Goal: Task Accomplishment & Management: Manage account settings

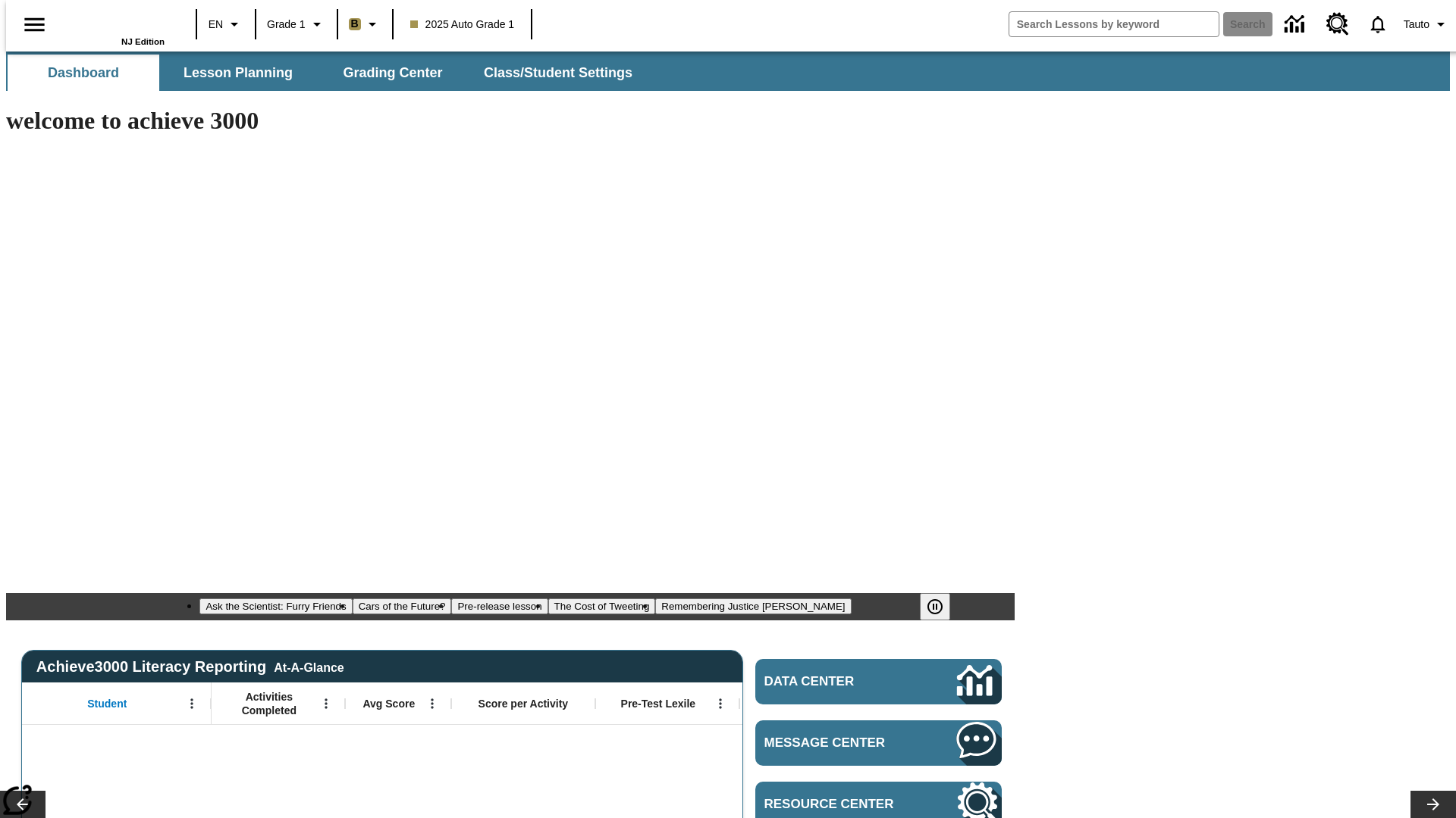
type input "-1"
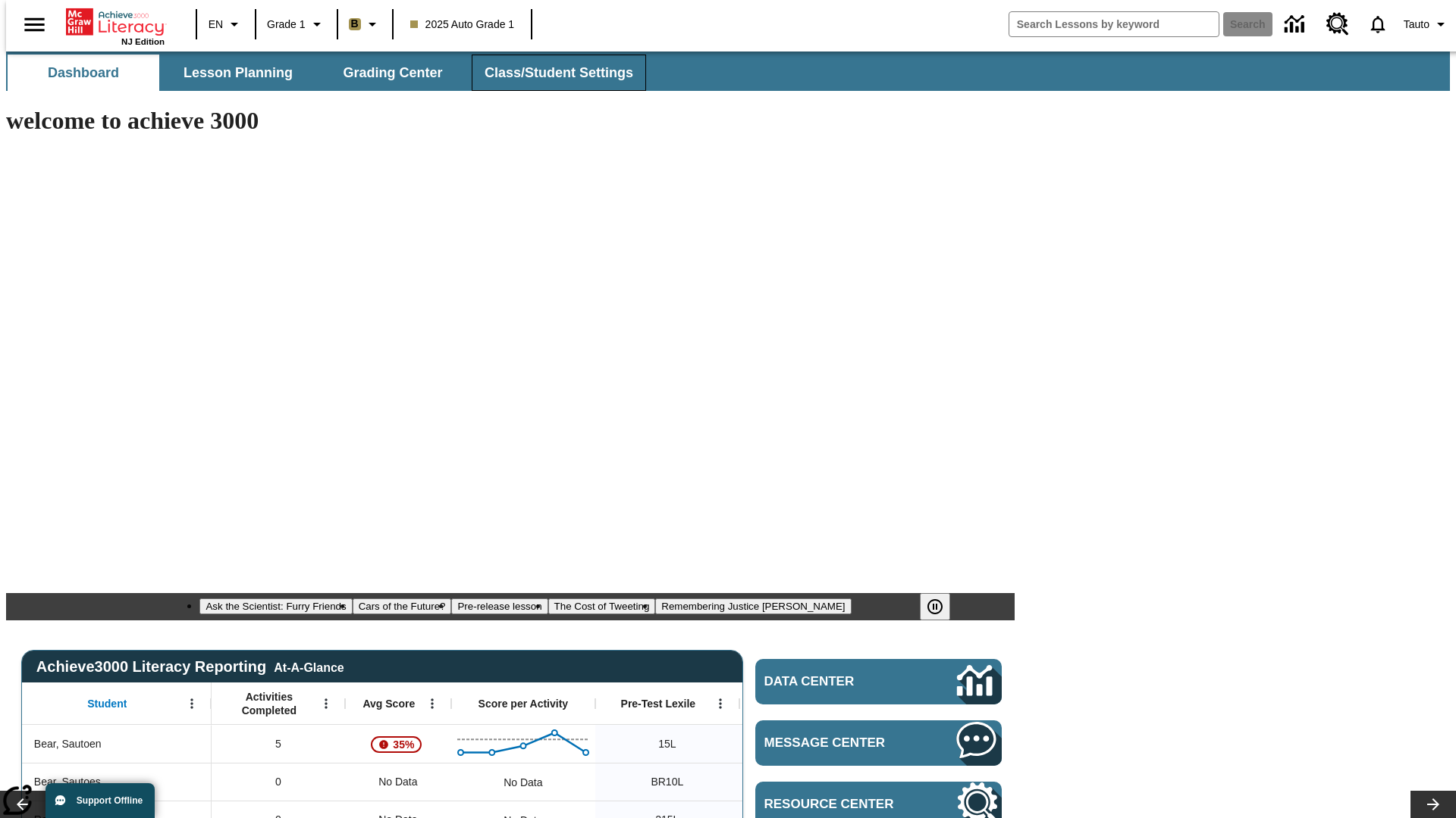
click at [550, 73] on span "Class/Student Settings" at bounding box center [559, 73] width 149 height 17
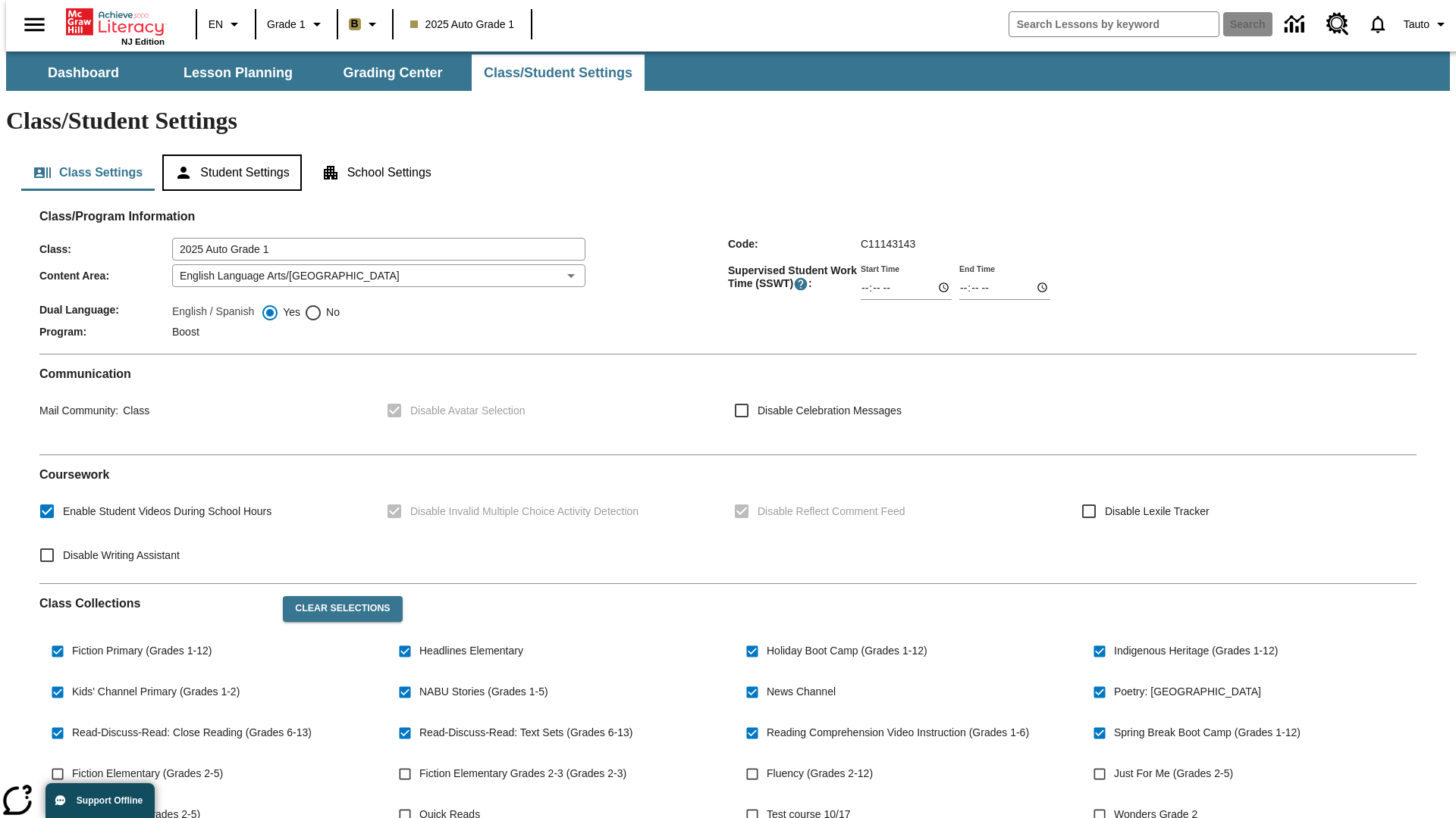
click at [228, 155] on button "Student Settings" at bounding box center [231, 173] width 138 height 37
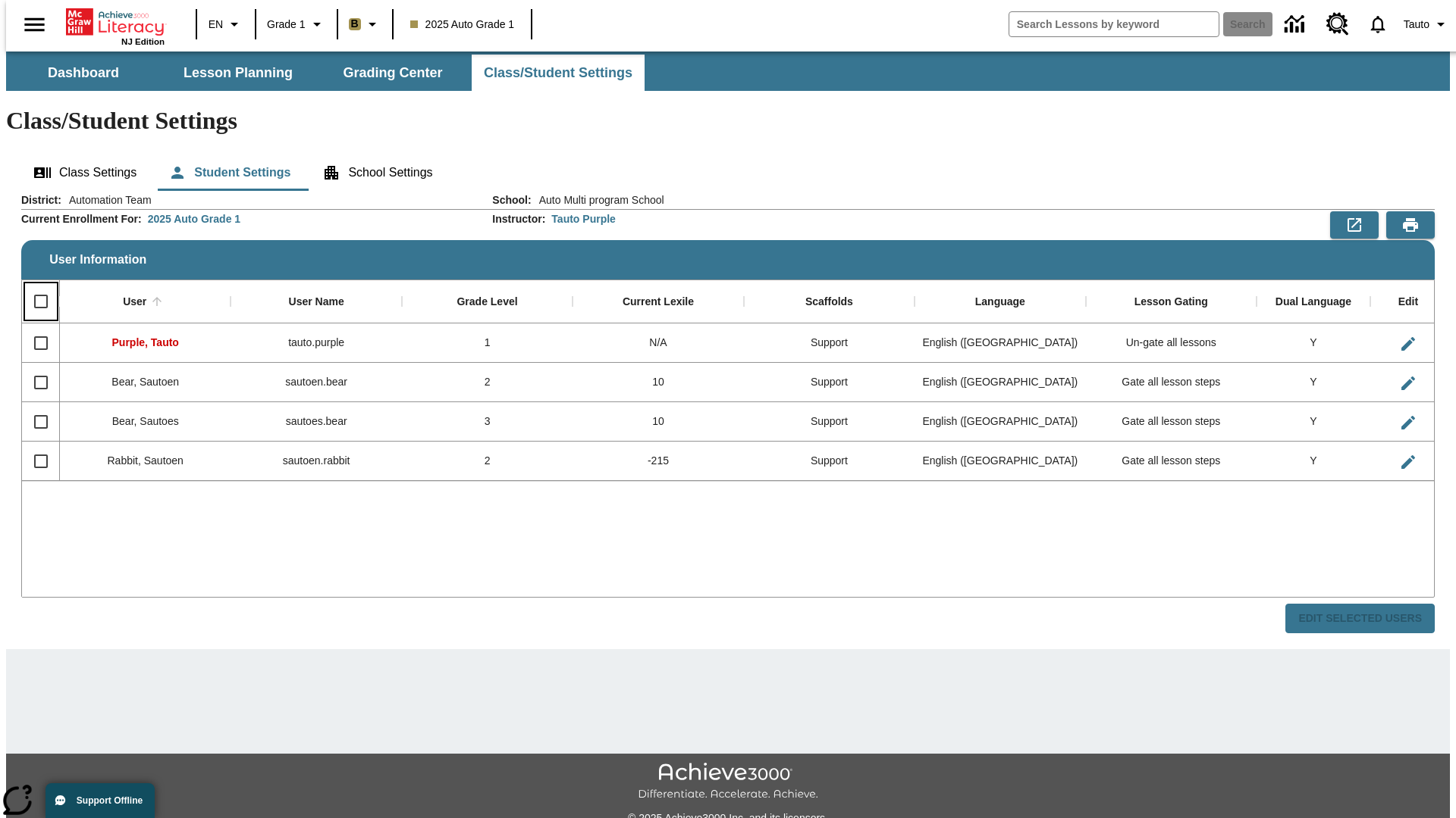
click at [34, 285] on input "Select all rows" at bounding box center [41, 301] width 32 height 32
checkbox input "true"
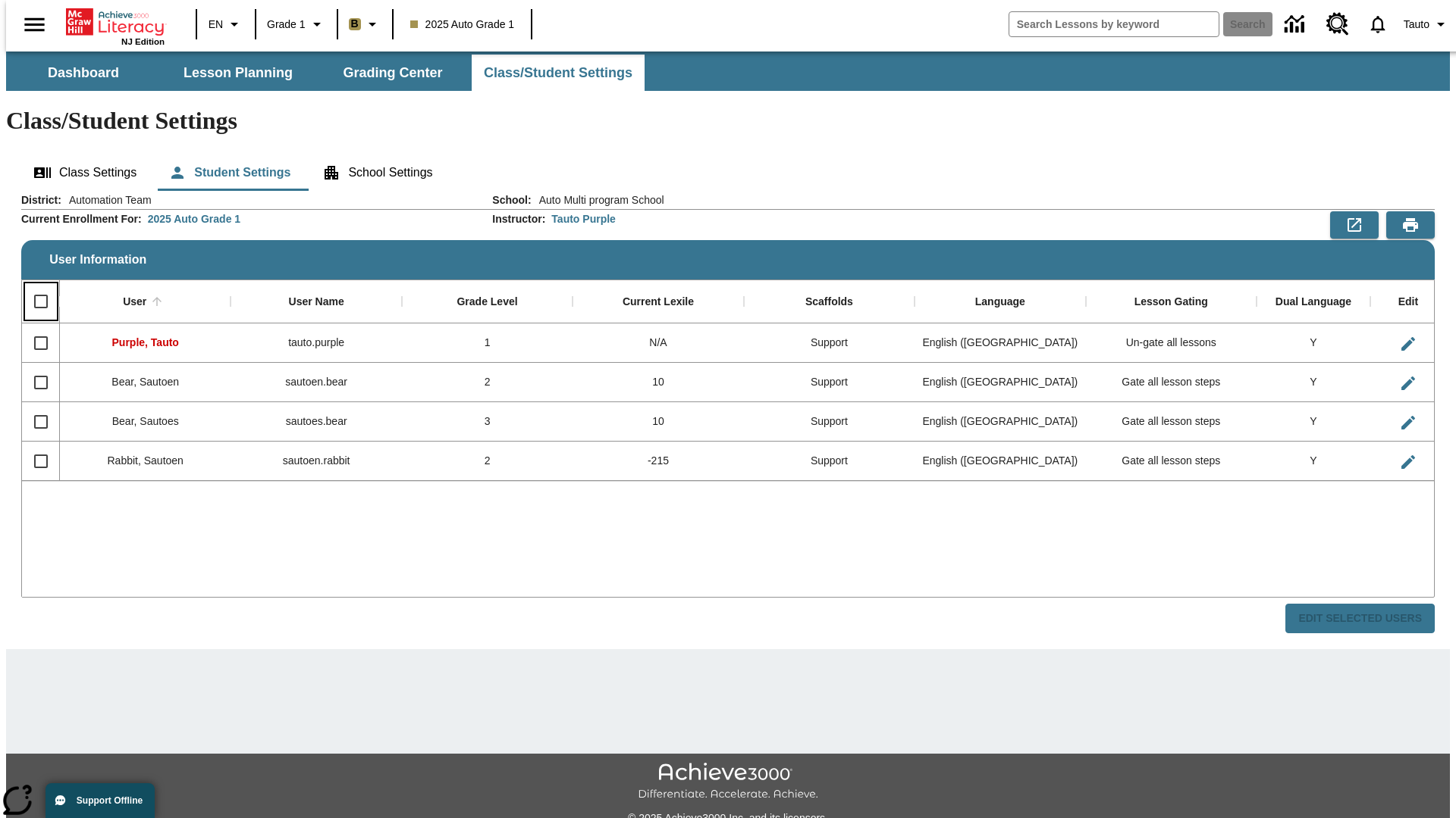
checkbox input "true"
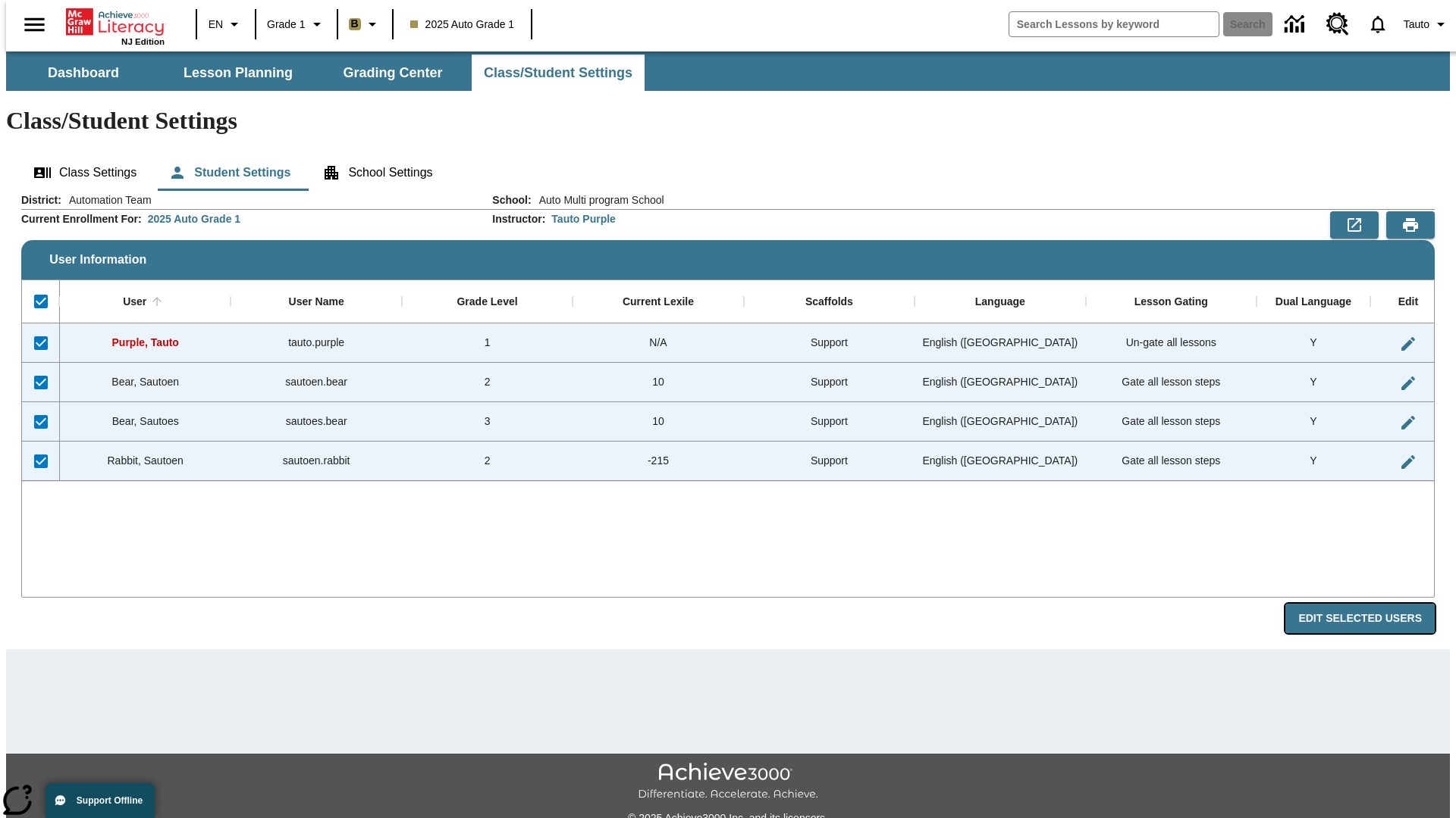
click at [1372, 604] on button "Edit Selected Users" at bounding box center [1359, 619] width 149 height 30
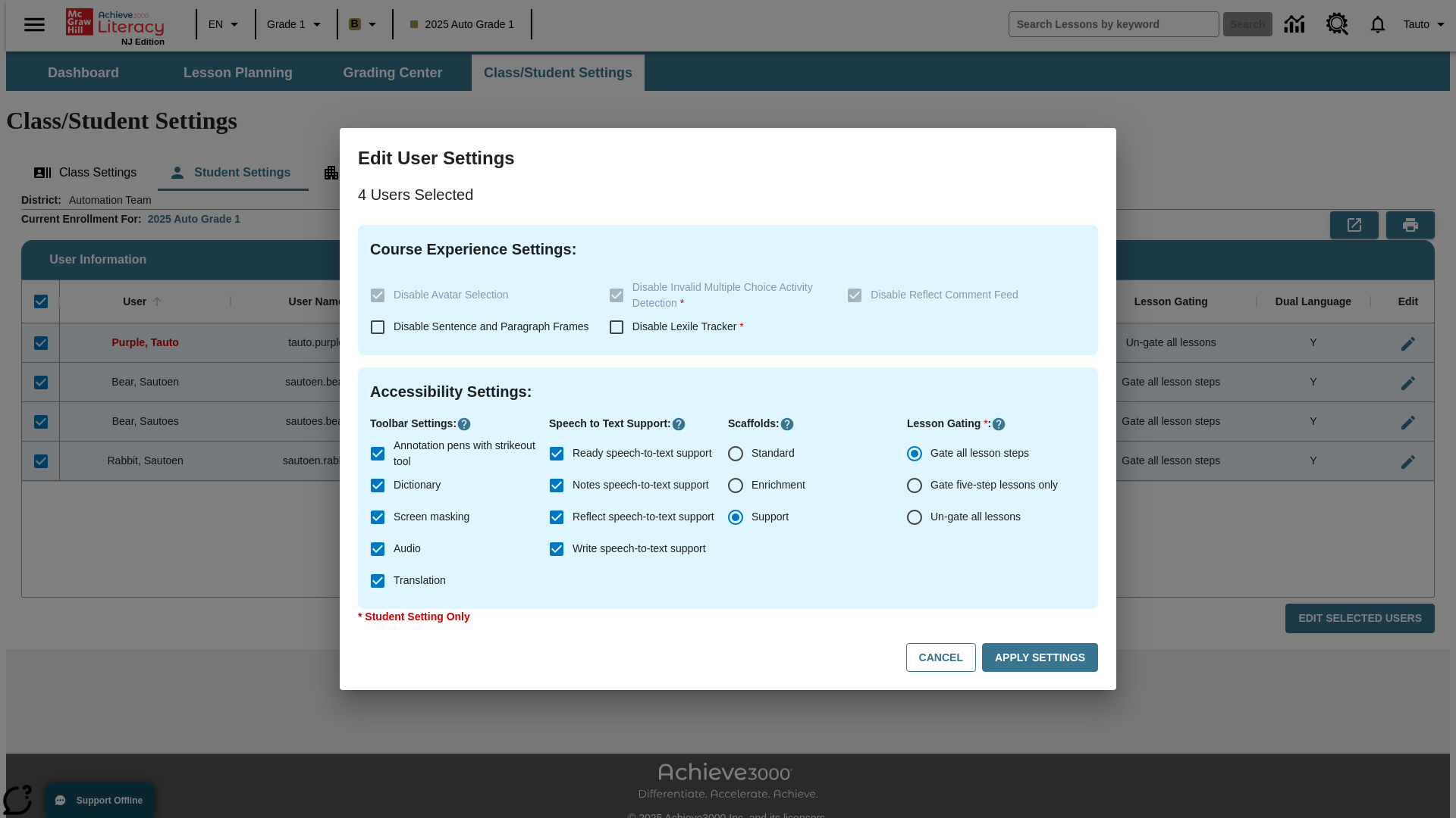
click at [735, 485] on input "Enrichment" at bounding box center [735, 485] width 32 height 32
click at [948, 657] on button "Cancel" at bounding box center [940, 657] width 70 height 30
radio input "false"
radio input "true"
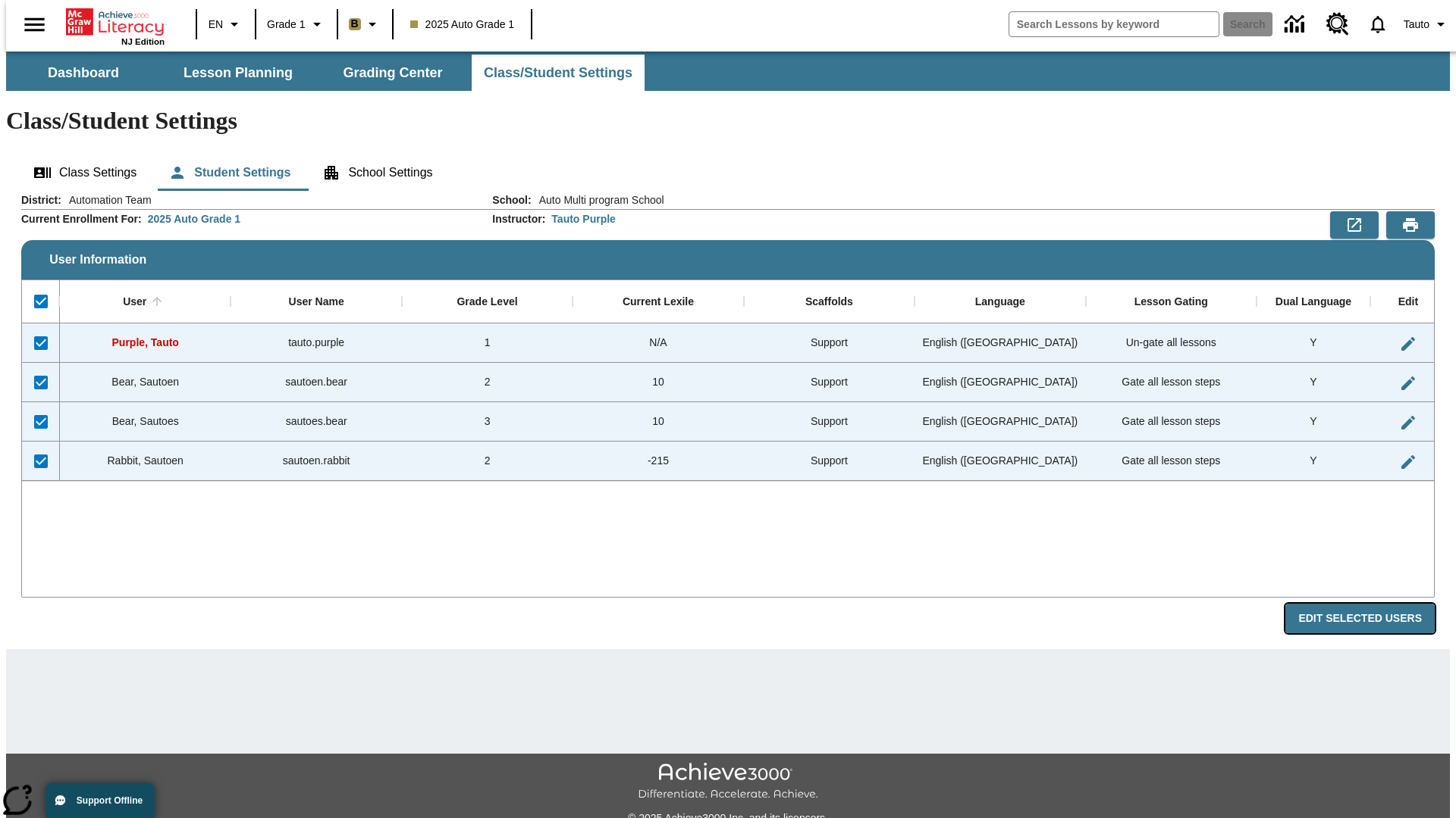
click at [1372, 604] on button "Edit Selected Users" at bounding box center [1359, 619] width 149 height 30
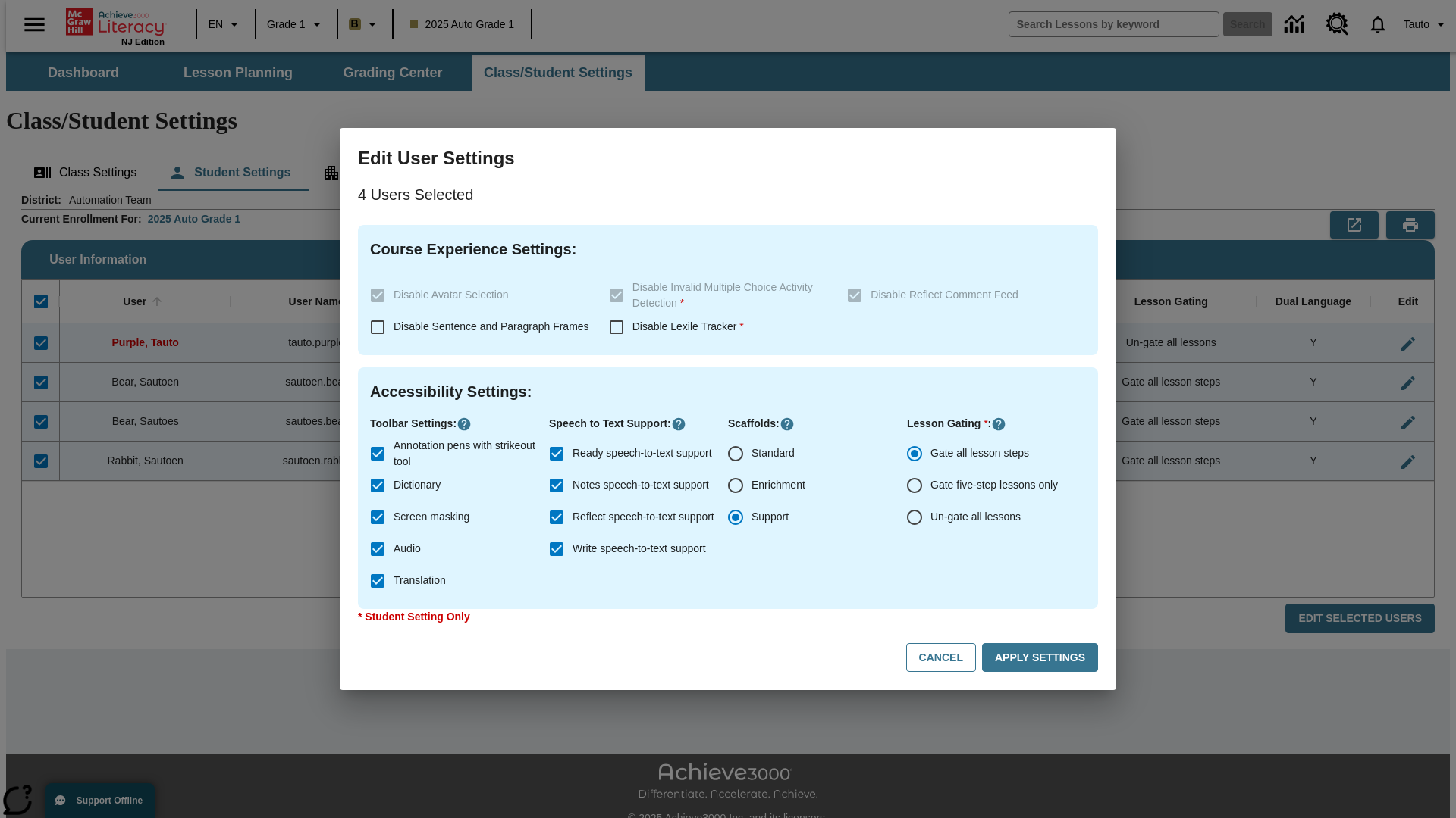
click at [735, 485] on input "Enrichment" at bounding box center [735, 485] width 32 height 32
radio input "true"
click at [1043, 657] on button "Apply Settings" at bounding box center [1040, 657] width 116 height 30
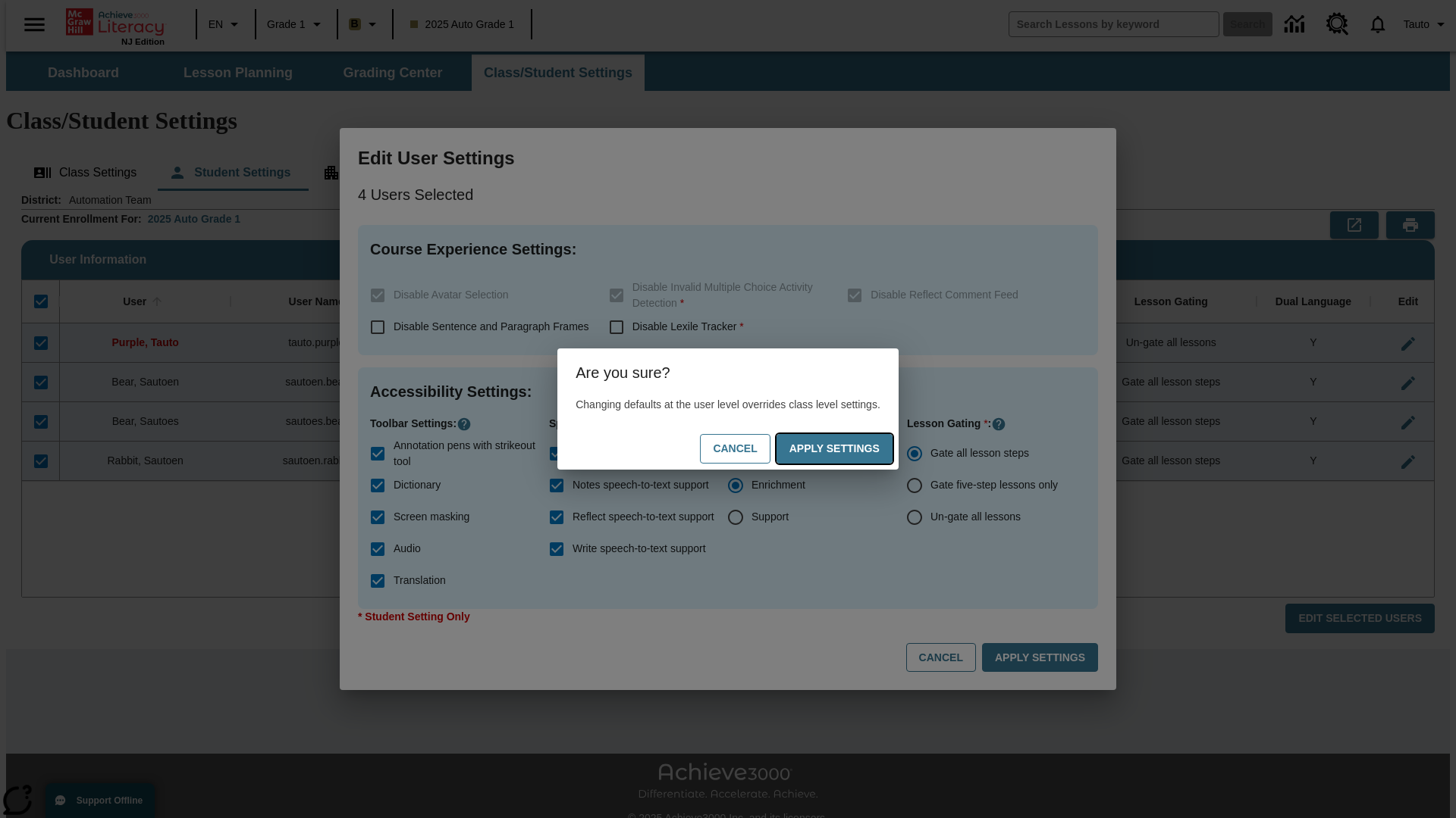
click at [849, 449] on button "Apply Settings" at bounding box center [834, 449] width 116 height 30
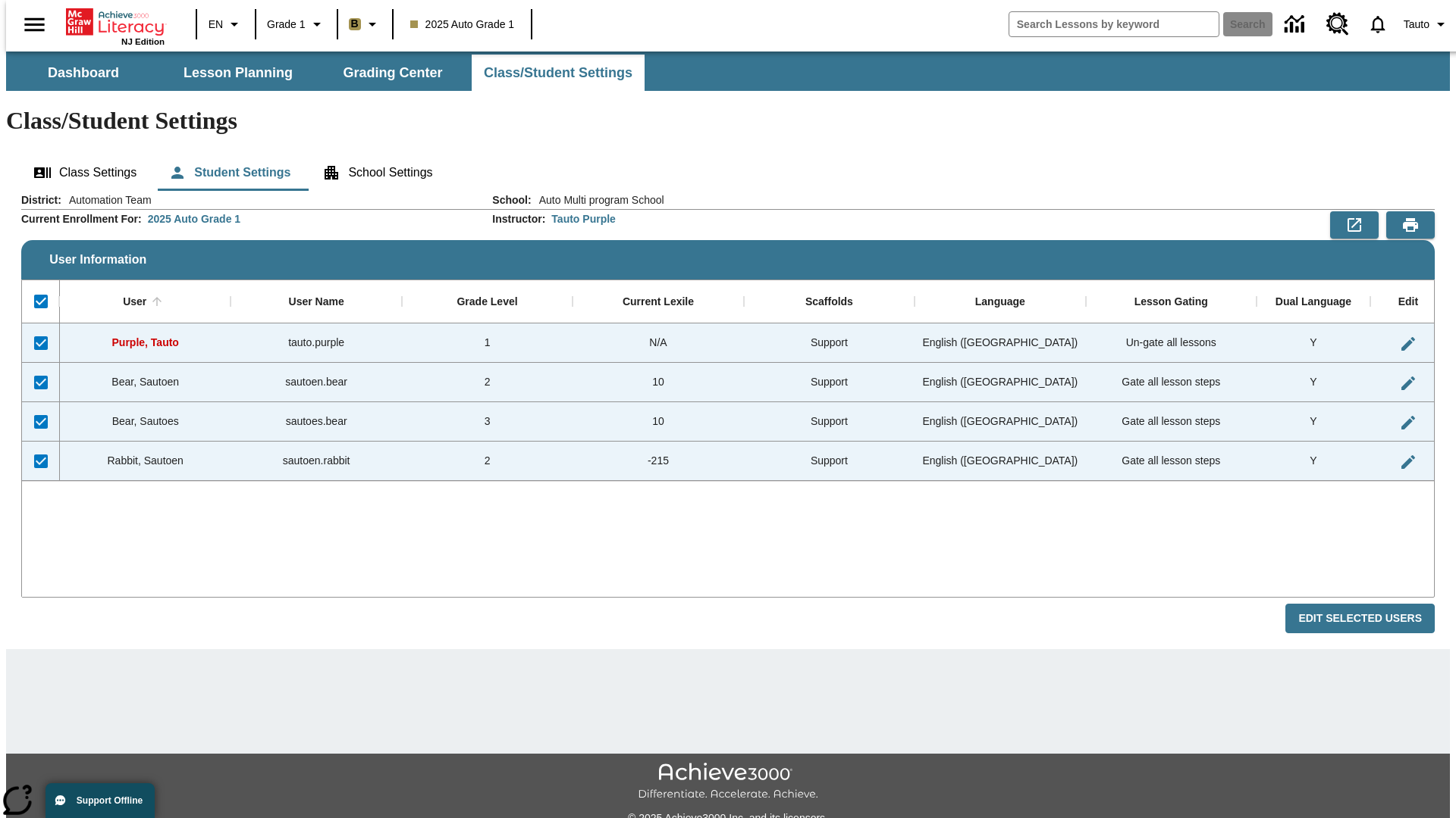
checkbox input "false"
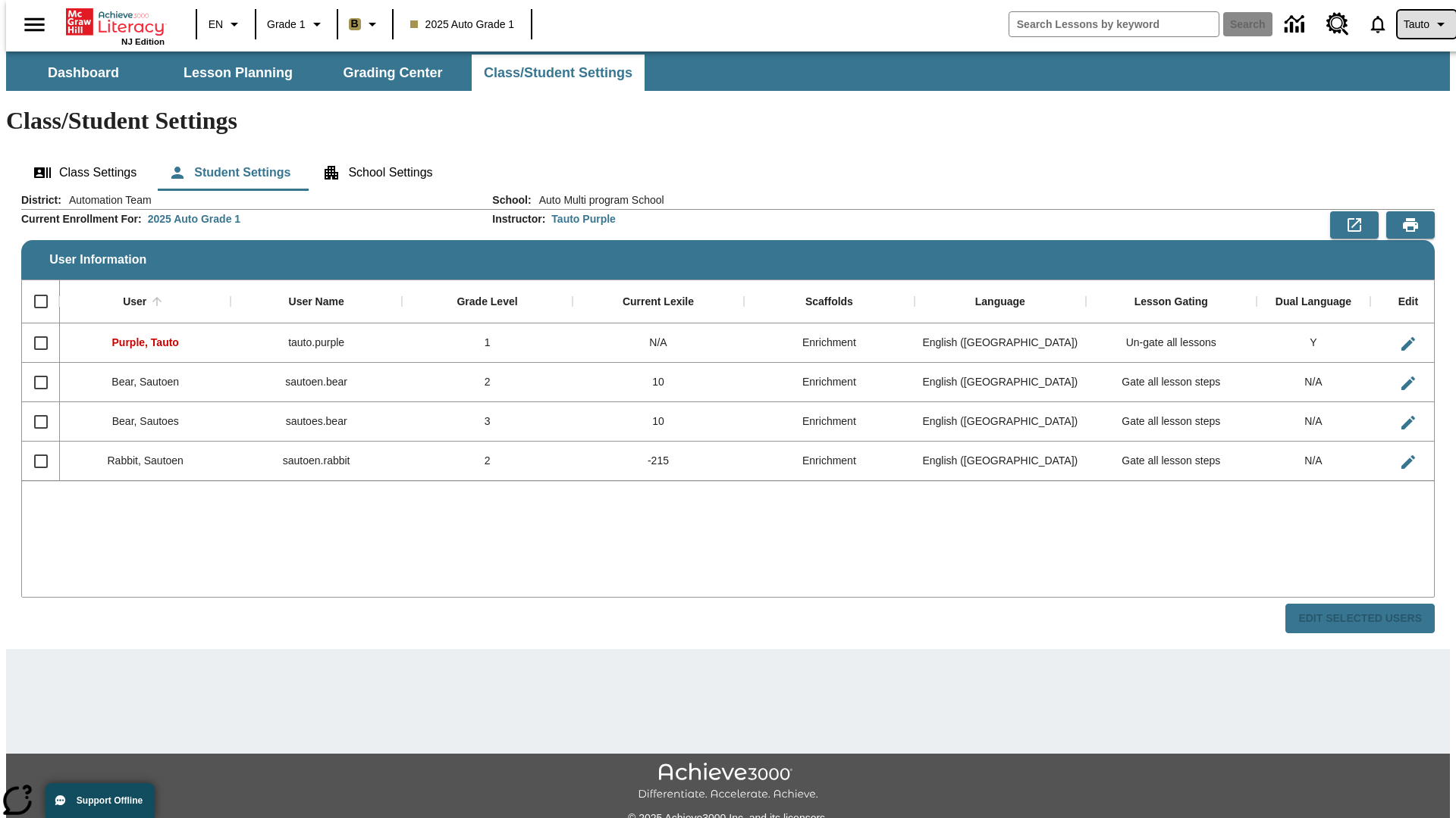
click at [1418, 24] on span "Tauto" at bounding box center [1416, 24] width 26 height 15
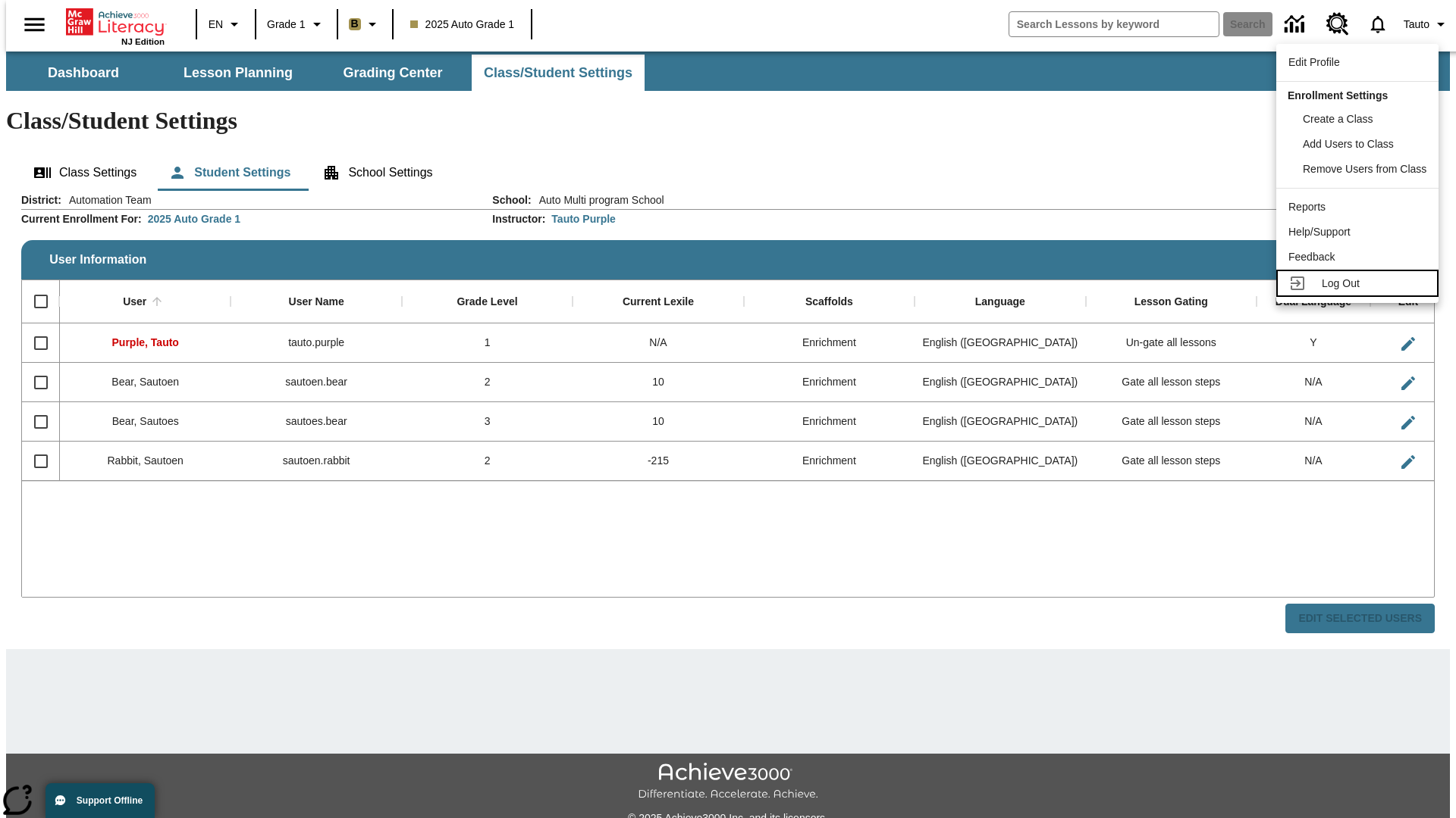
click at [1359, 283] on span "Log Out" at bounding box center [1340, 283] width 38 height 13
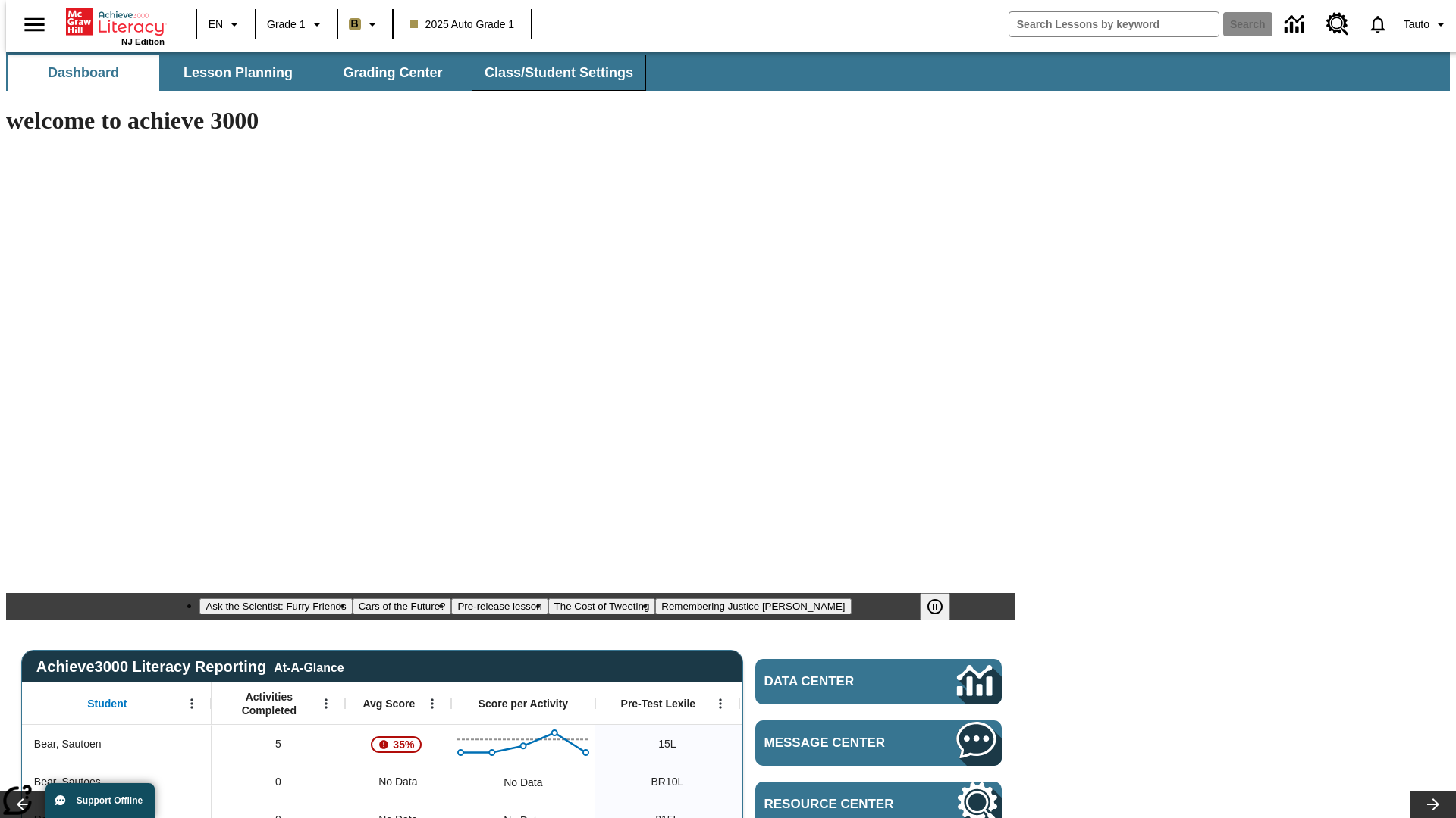
click at [550, 73] on span "Class/Student Settings" at bounding box center [559, 73] width 149 height 17
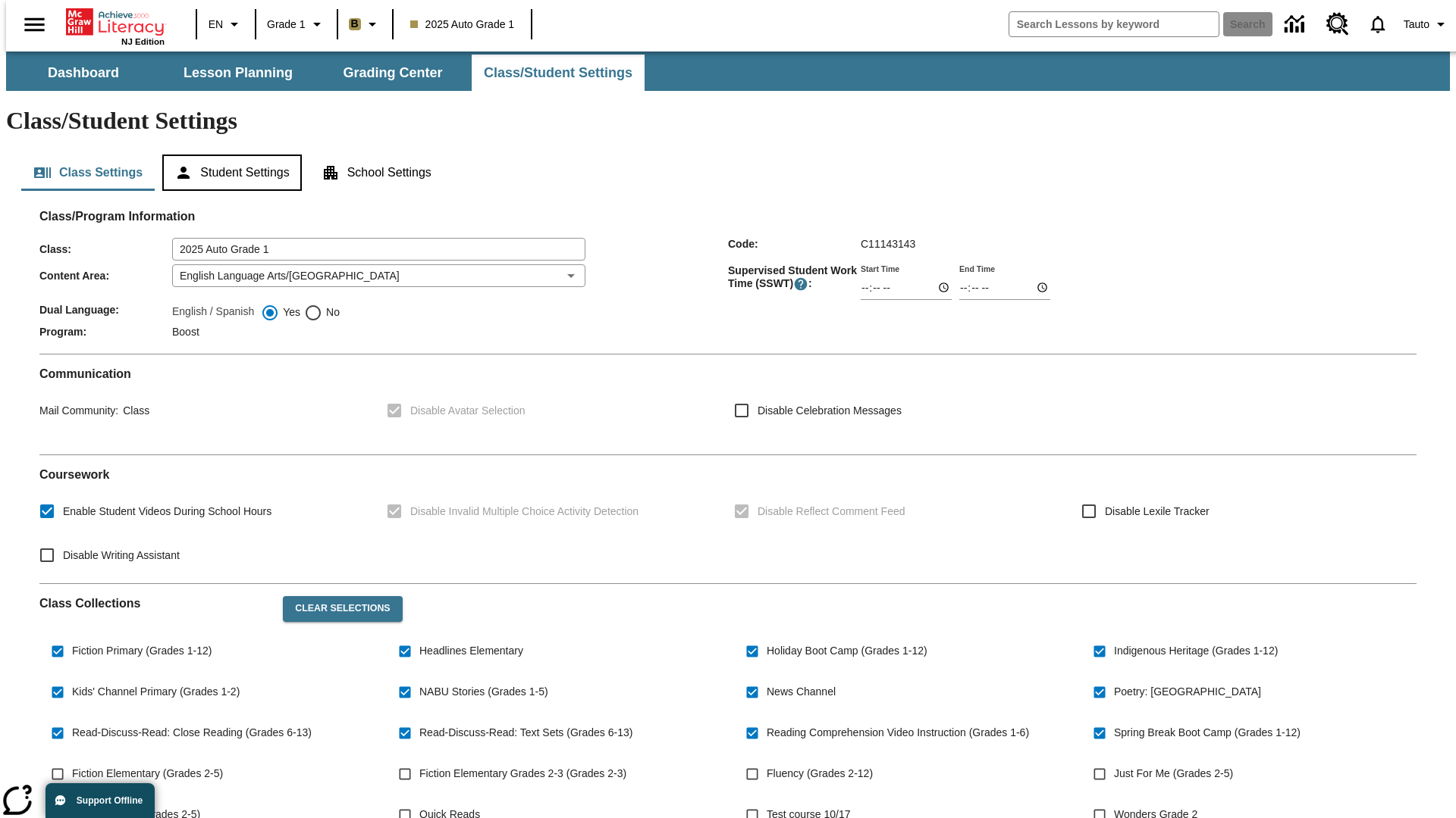
click at [228, 155] on button "Student Settings" at bounding box center [231, 173] width 138 height 37
